Goal: Task Accomplishment & Management: Complete application form

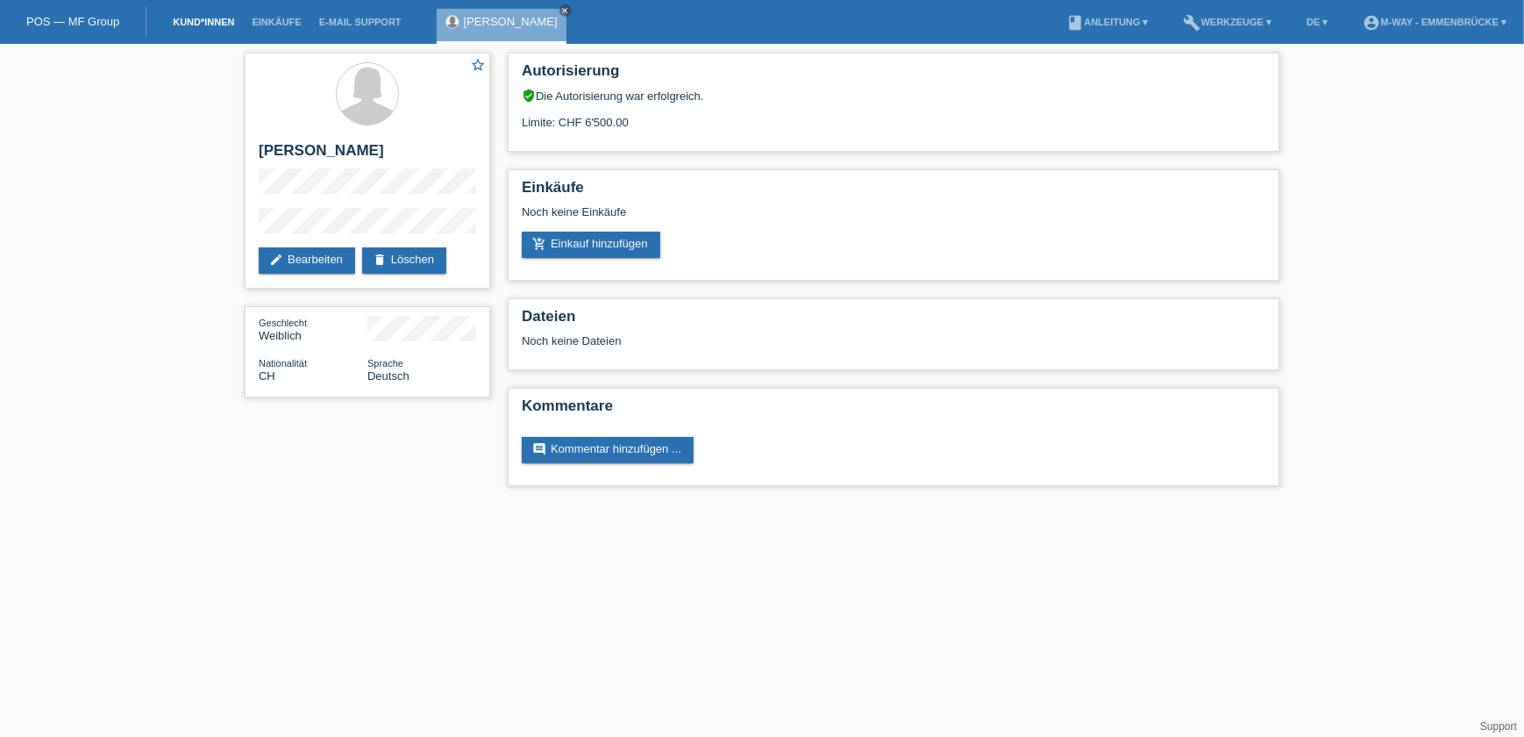
click at [217, 18] on link "Kund*innen" at bounding box center [203, 22] width 79 height 11
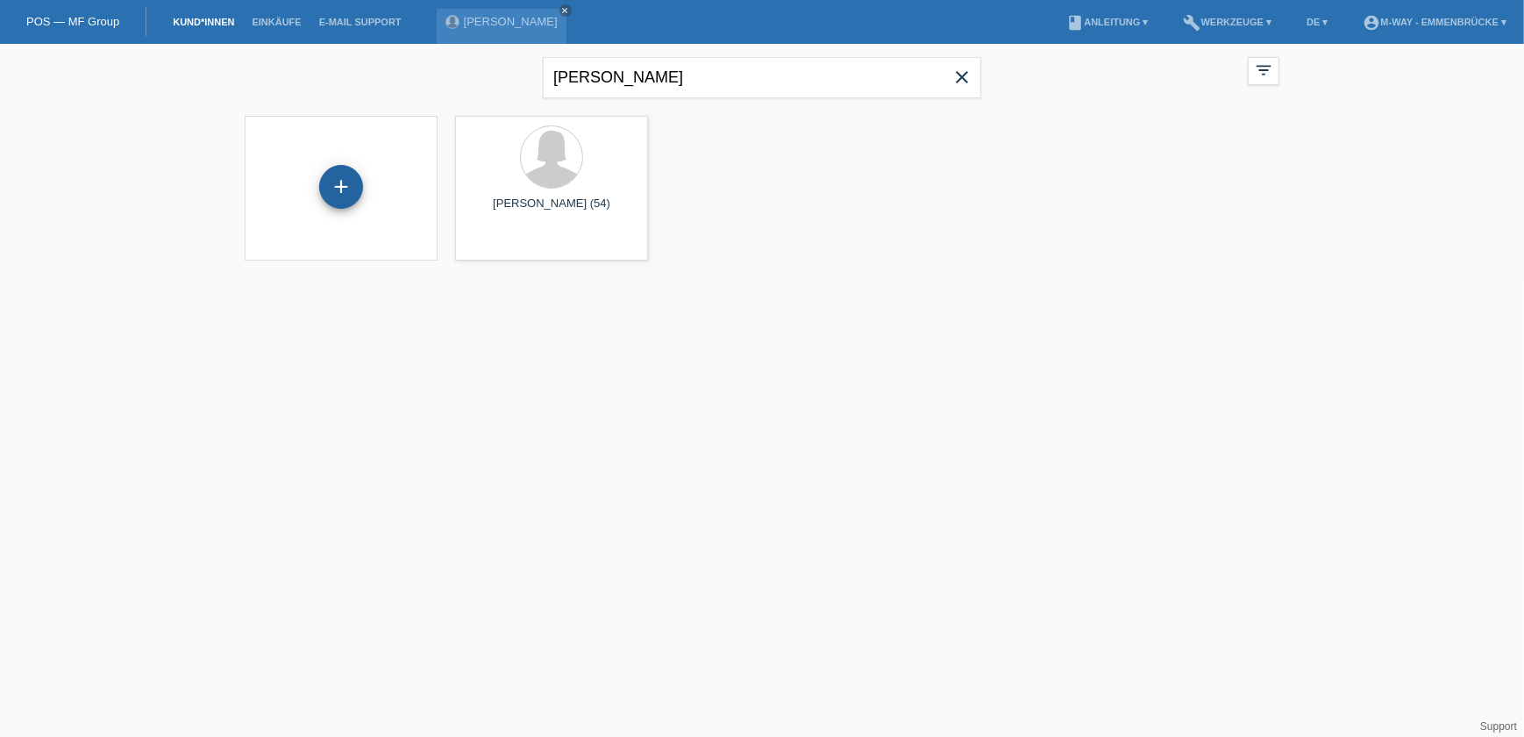
click at [336, 192] on div "+" at bounding box center [341, 187] width 44 height 44
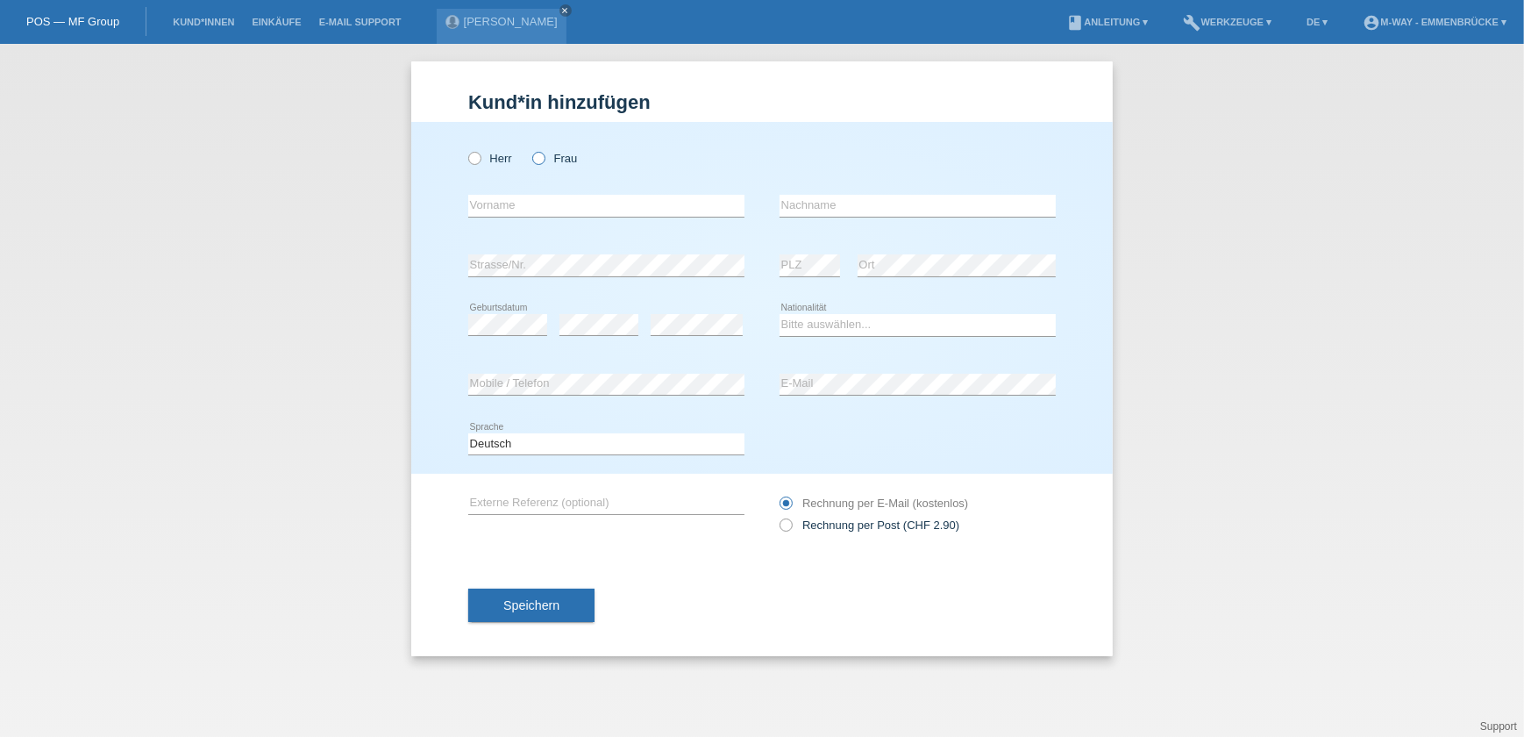
click at [530, 149] on icon at bounding box center [530, 149] width 0 height 0
click at [543, 159] on input "Frau" at bounding box center [537, 157] width 11 height 11
radio input "true"
click at [552, 209] on input "text" at bounding box center [606, 206] width 276 height 22
type input "[PERSON_NAME]"
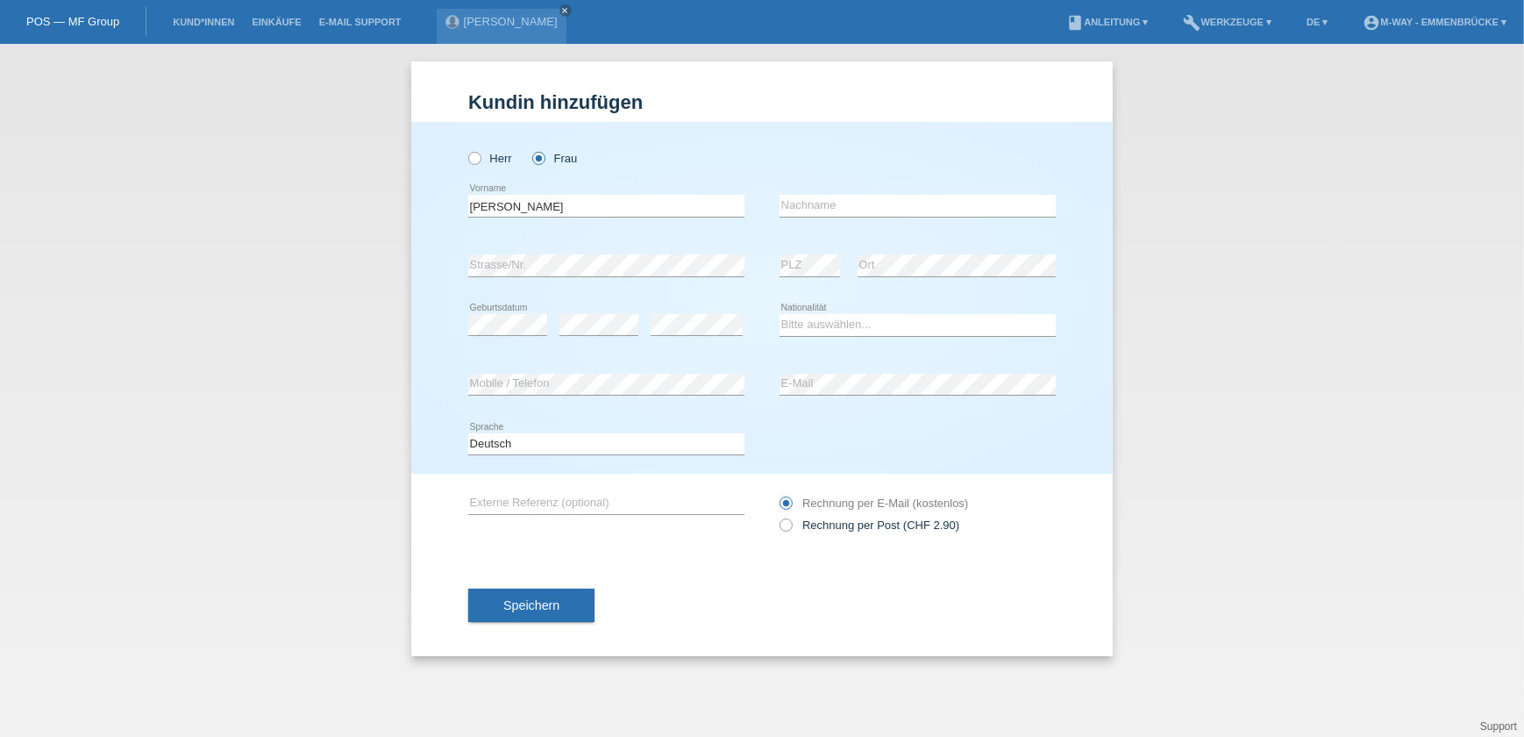
drag, startPoint x: 800, startPoint y: 192, endPoint x: 808, endPoint y: 207, distance: 16.9
click at [803, 201] on div "error Nachname" at bounding box center [917, 206] width 276 height 60
click at [809, 210] on input "text" at bounding box center [917, 206] width 276 height 22
type input "Filipova"
click at [814, 324] on select "Bitte auswählen... Schweiz Deutschland Liechtenstein Österreich ------------ Af…" at bounding box center [917, 324] width 276 height 21
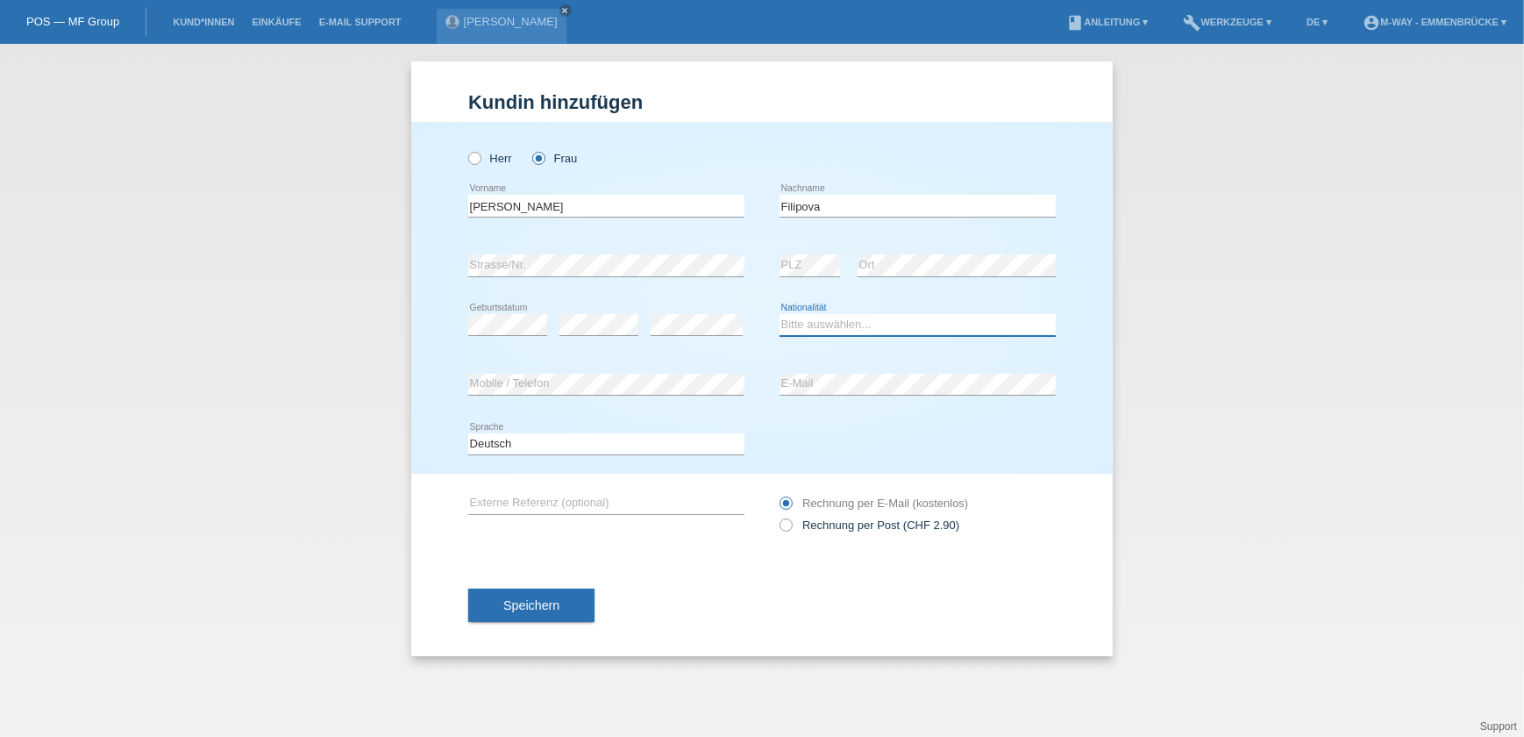
select select "DE"
click at [779, 314] on select "Bitte auswählen... Schweiz Deutschland Liechtenstein Österreich ------------ Af…" at bounding box center [917, 324] width 276 height 21
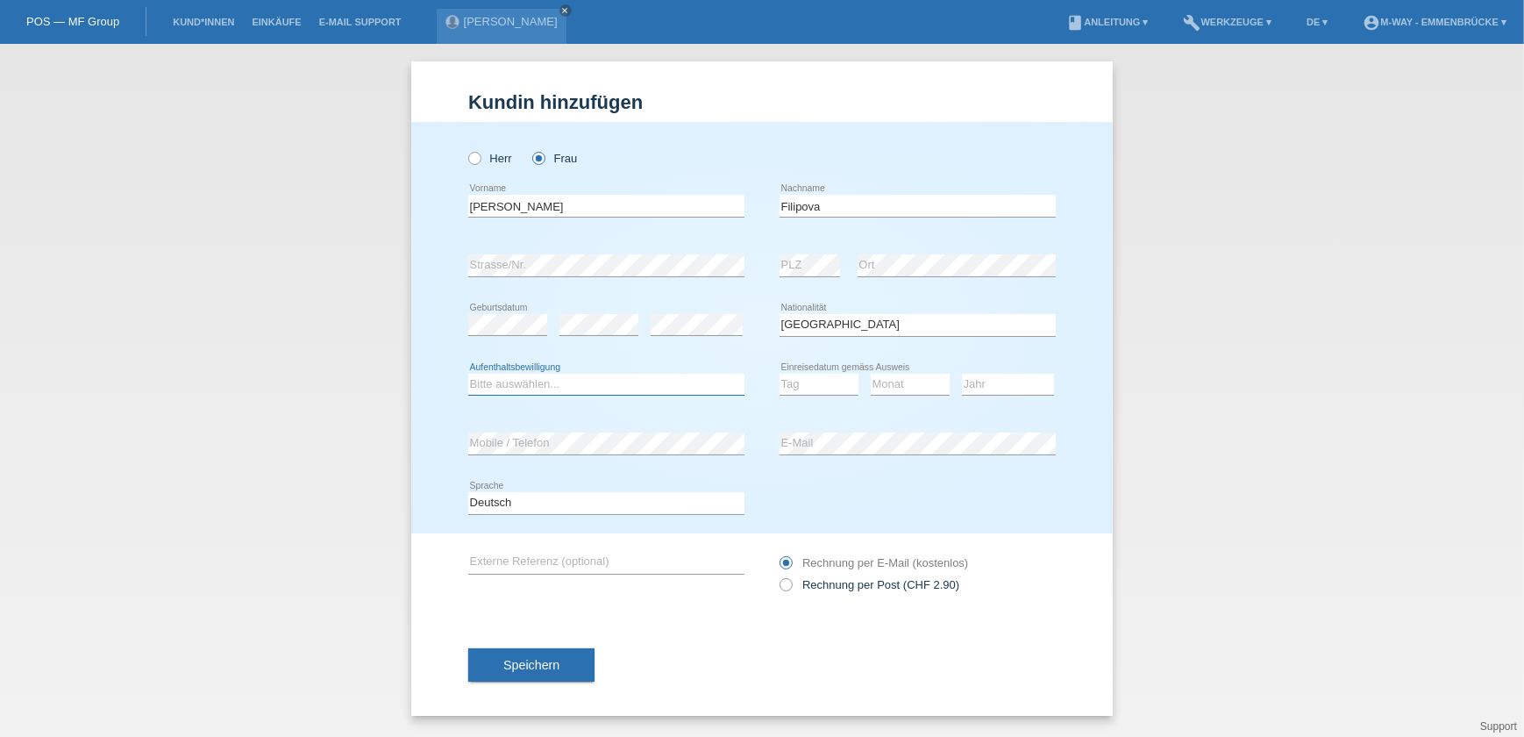
click at [531, 387] on select "Bitte auswählen... C B B - Flüchtlingsstatus Andere" at bounding box center [606, 384] width 276 height 21
select select "B"
click at [468, 374] on select "Bitte auswählen... C B B - Flüchtlingsstatus Andere" at bounding box center [606, 384] width 276 height 21
click at [814, 380] on select "Tag 01 02 03 04 05 06 07 08 09 10 11" at bounding box center [818, 384] width 79 height 21
select select "01"
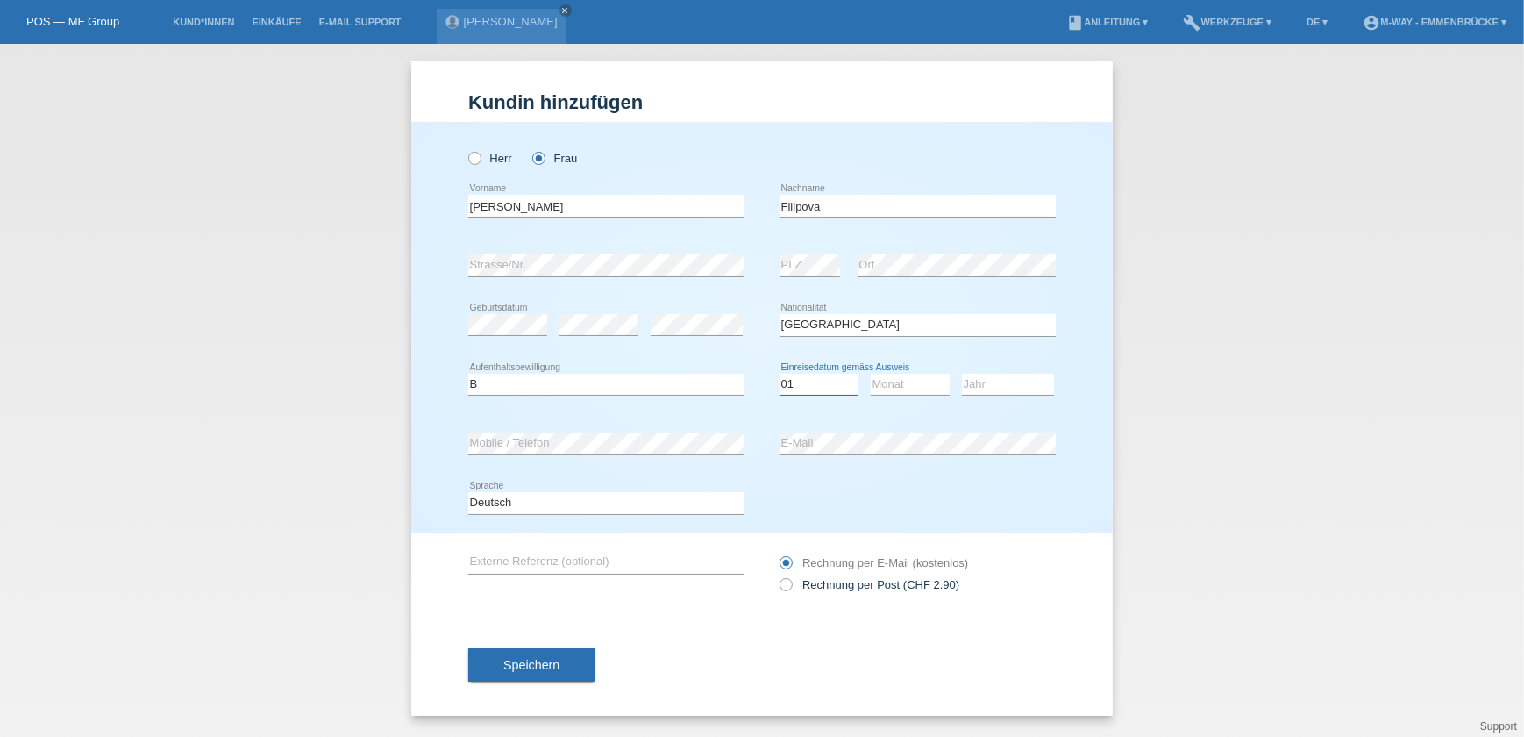
click at [779, 374] on select "Tag 01 02 03 04 05 06 07 08 09 10 11" at bounding box center [818, 384] width 79 height 21
click at [921, 379] on select "Monat 01 02 03 04 05 06 07 08 09 10 11" at bounding box center [910, 384] width 79 height 21
select select "08"
click at [871, 374] on select "Monat 01 02 03 04 05 06 07 08 09 10 11" at bounding box center [910, 384] width 79 height 21
click at [1000, 382] on select "Jahr 2025 2024 2023 2022 2021 2020 2019 2018 2017 2016 2015 2014 2013 2012 2011…" at bounding box center [1008, 384] width 92 height 21
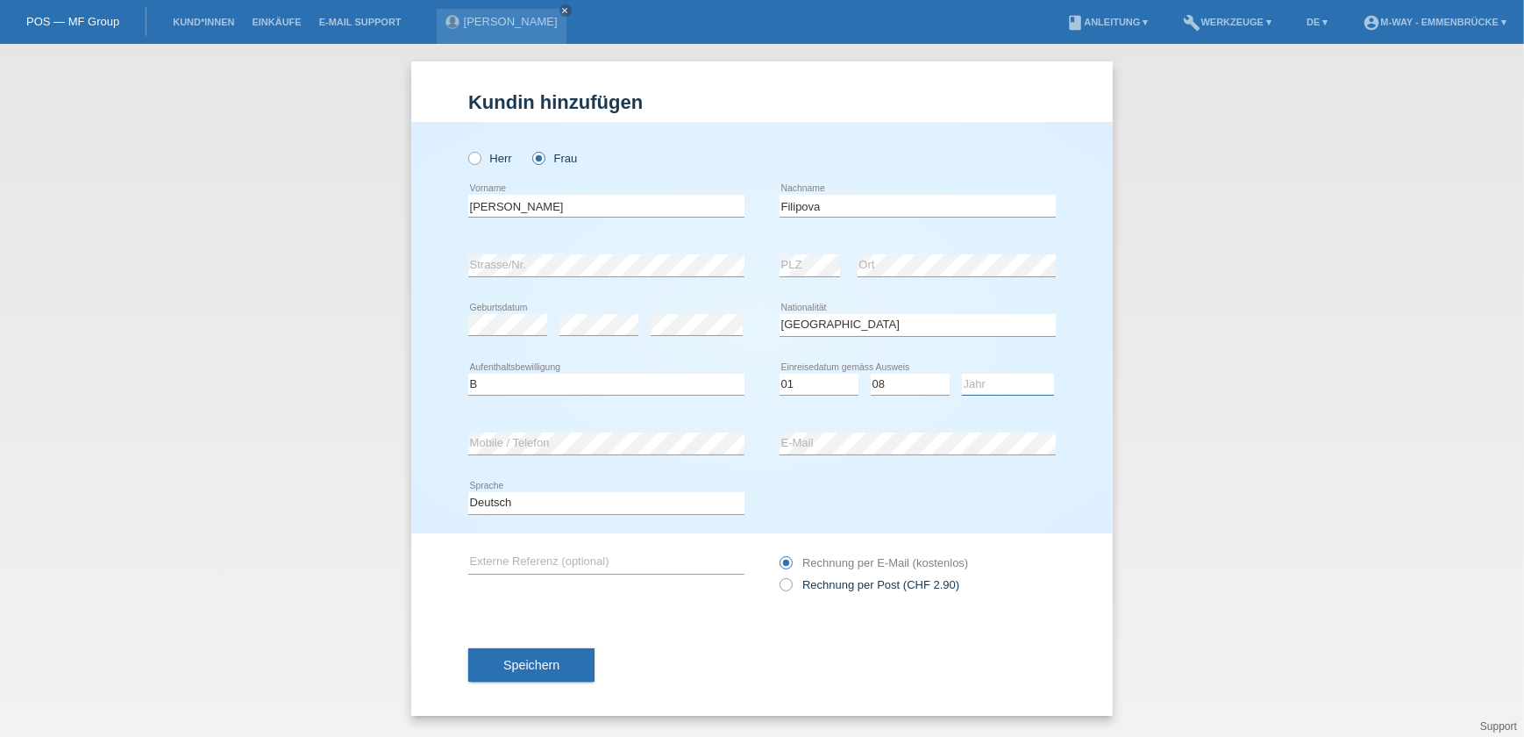
select select "2024"
click at [962, 374] on select "Jahr 2025 2024 2023 2022 2021 2020 2019 2018 2017 2016 2015 2014 2013 2012 2011…" at bounding box center [1008, 384] width 92 height 21
click at [852, 454] on icon at bounding box center [917, 454] width 276 height 1
click at [537, 659] on span "Speichern" at bounding box center [531, 665] width 56 height 14
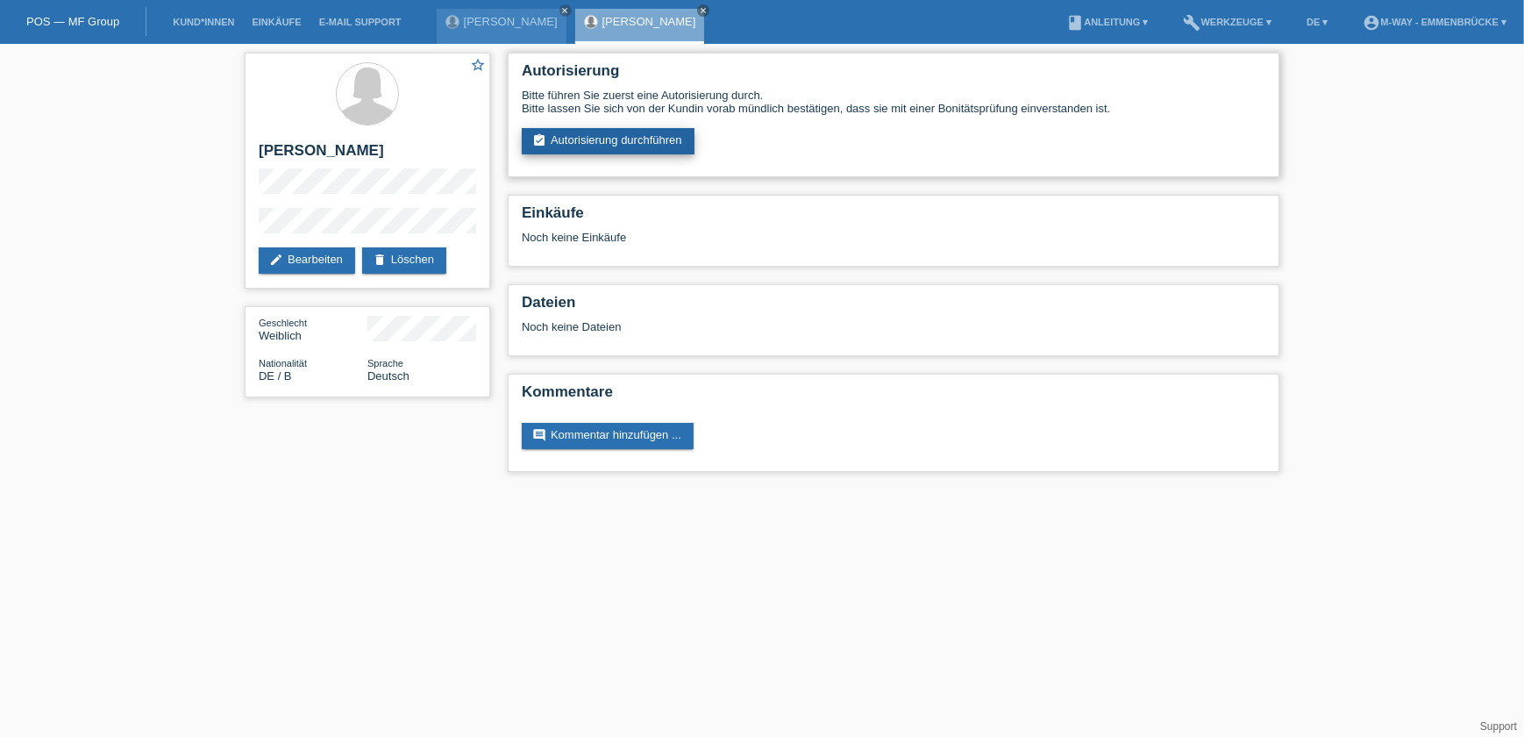
click at [631, 132] on link "assignment_turned_in Autorisierung durchführen" at bounding box center [608, 141] width 173 height 26
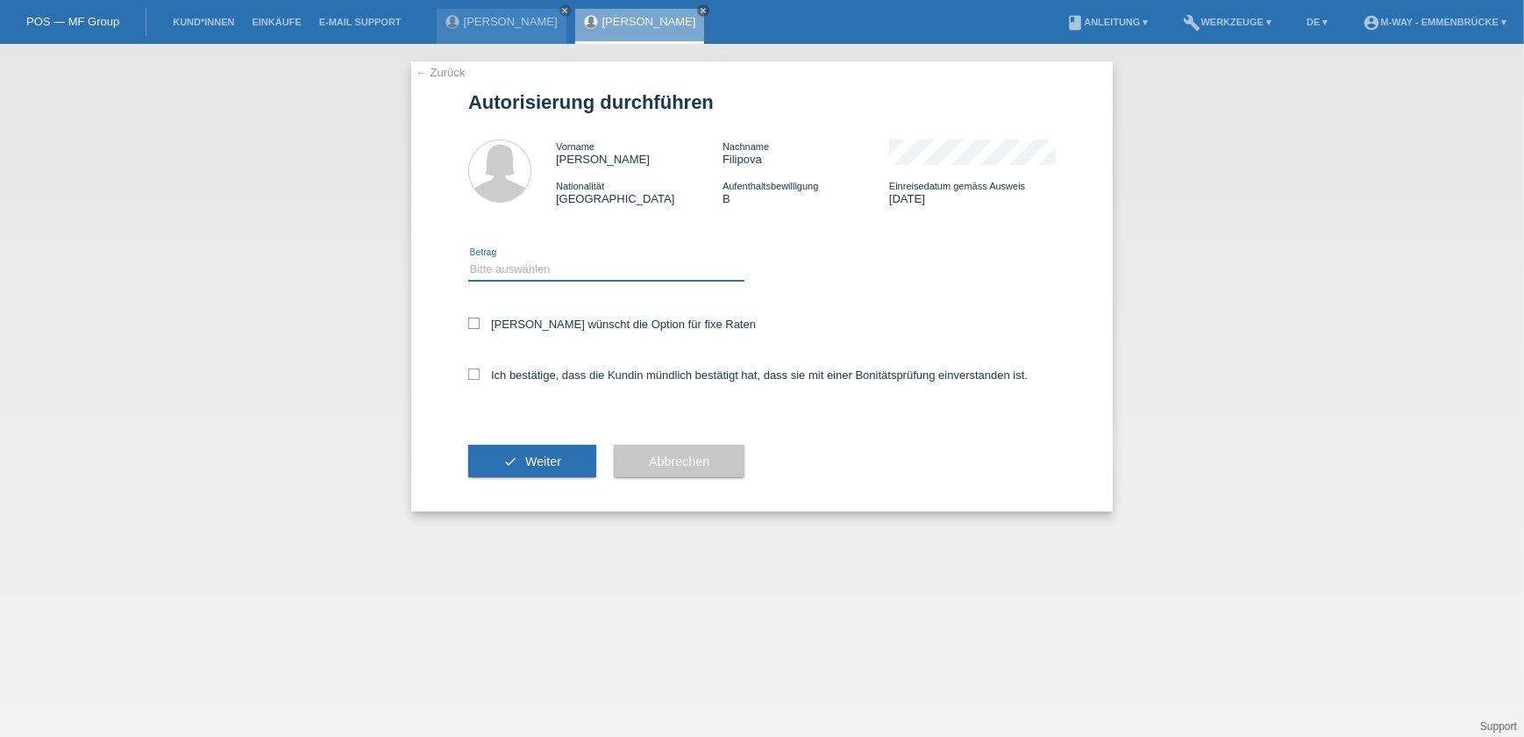
click at [535, 278] on select "Bitte auswählen CHF 1.00 - CHF 499.00 CHF 500.00 - CHF 1'999.00 CHF 2'000.00 - …" at bounding box center [606, 269] width 276 height 21
select select "3"
click at [468, 259] on select "Bitte auswählen CHF 1.00 - CHF 499.00 CHF 500.00 - CHF 1'999.00 CHF 2'000.00 - …" at bounding box center [606, 269] width 276 height 21
click at [480, 321] on label "Kundin wünscht die Option für fixe Raten" at bounding box center [612, 323] width 288 height 13
click at [480, 321] on input "Kundin wünscht die Option für fixe Raten" at bounding box center [473, 322] width 11 height 11
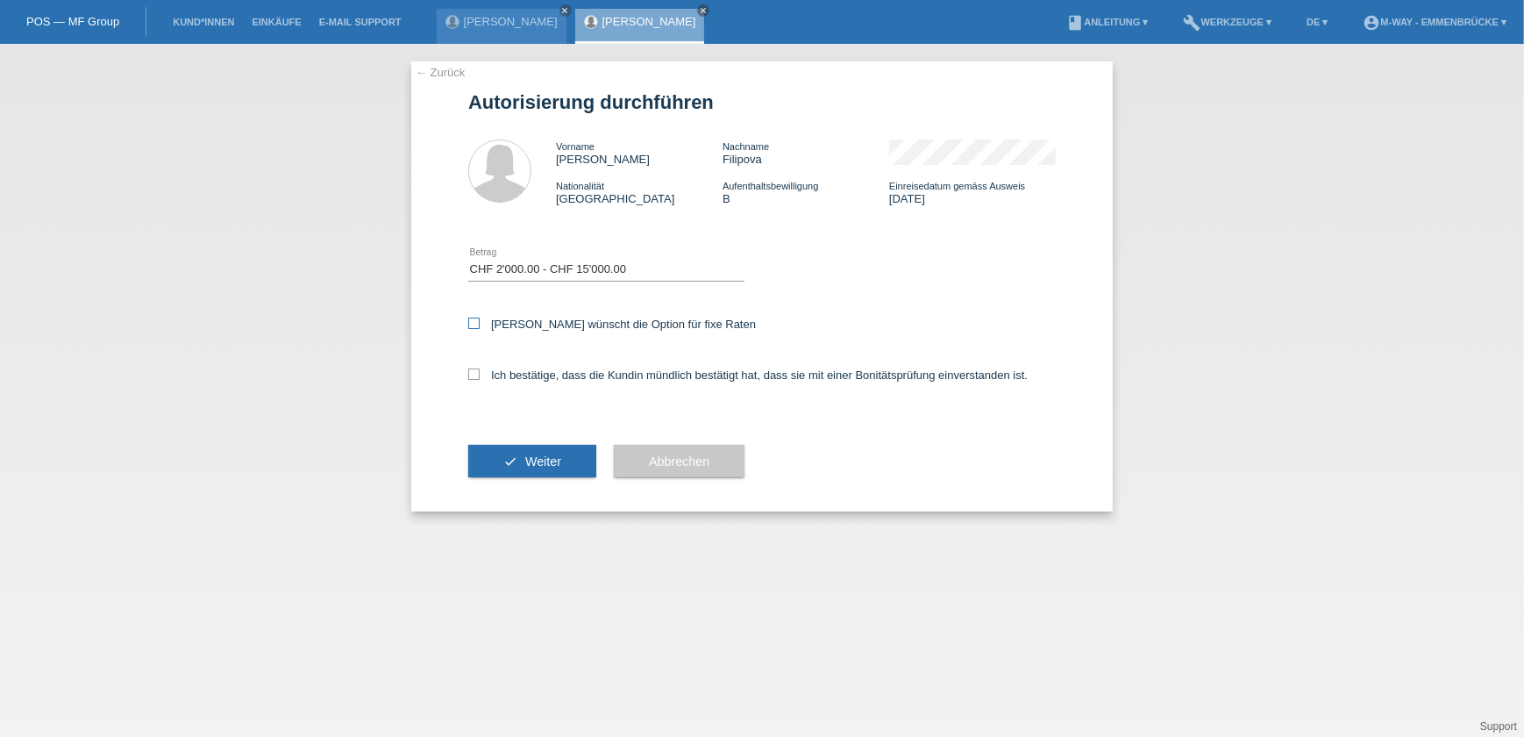
checkbox input "true"
click at [476, 370] on icon at bounding box center [473, 373] width 11 height 11
click at [476, 370] on input "Ich bestätige, dass die Kundin mündlich bestätigt hat, dass sie mit einer Bonit…" at bounding box center [473, 373] width 11 height 11
checkbox input "true"
click at [541, 465] on span "Weiter" at bounding box center [543, 461] width 36 height 14
